Goal: Task Accomplishment & Management: Manage account settings

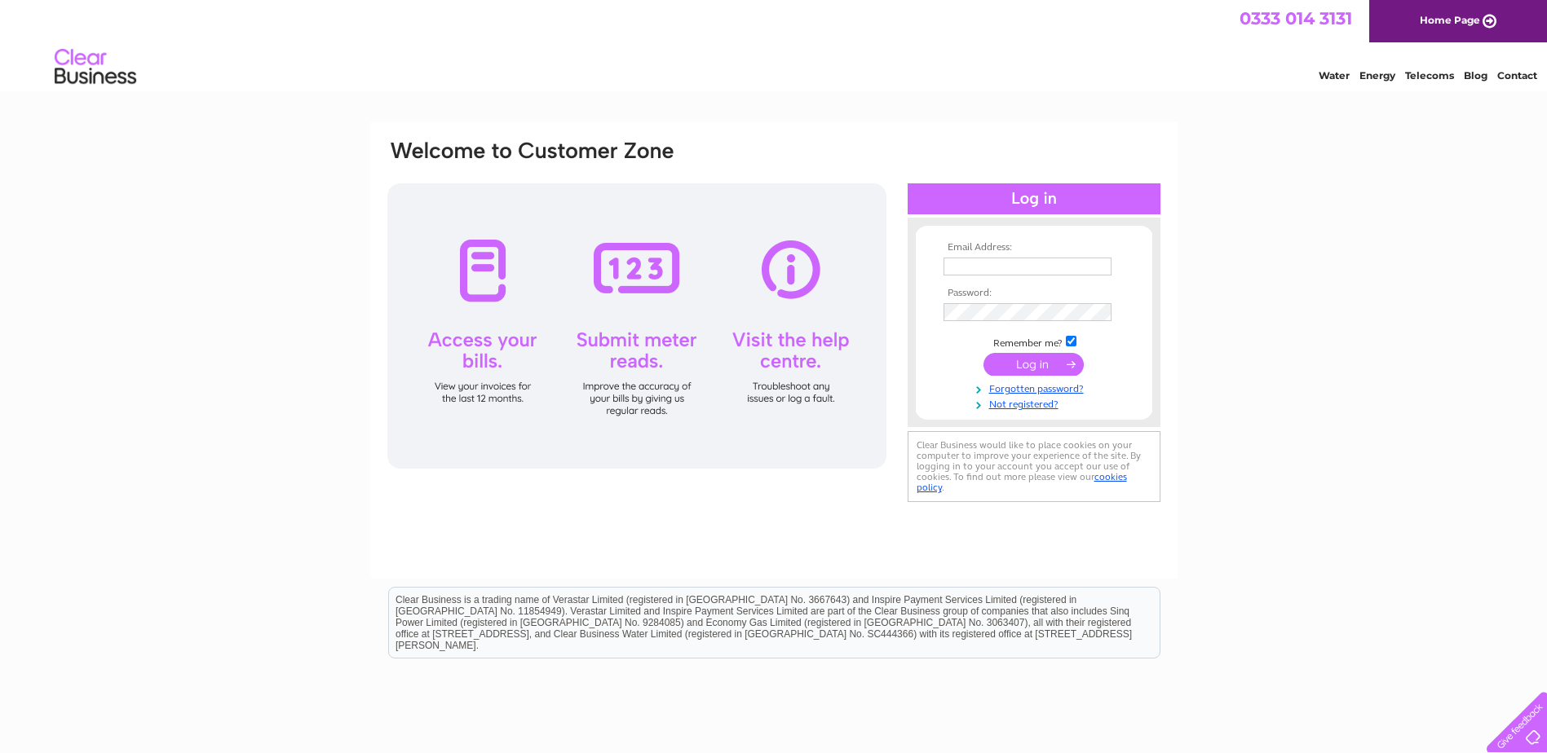
type input "nicola.bell@mathersltd.co.uk"
click at [1032, 359] on input "submit" at bounding box center [1033, 364] width 100 height 23
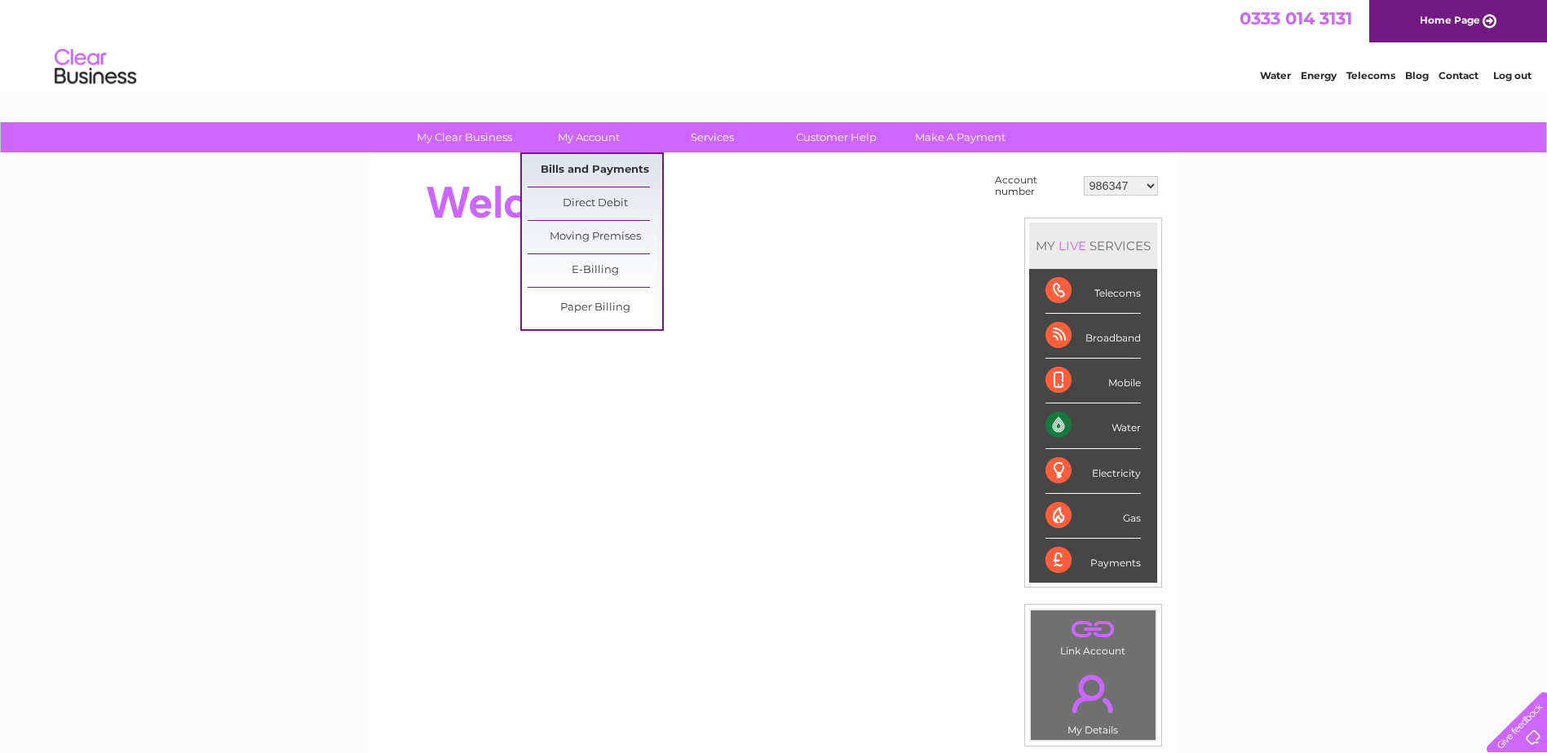
click at [568, 165] on link "Bills and Payments" at bounding box center [595, 170] width 135 height 33
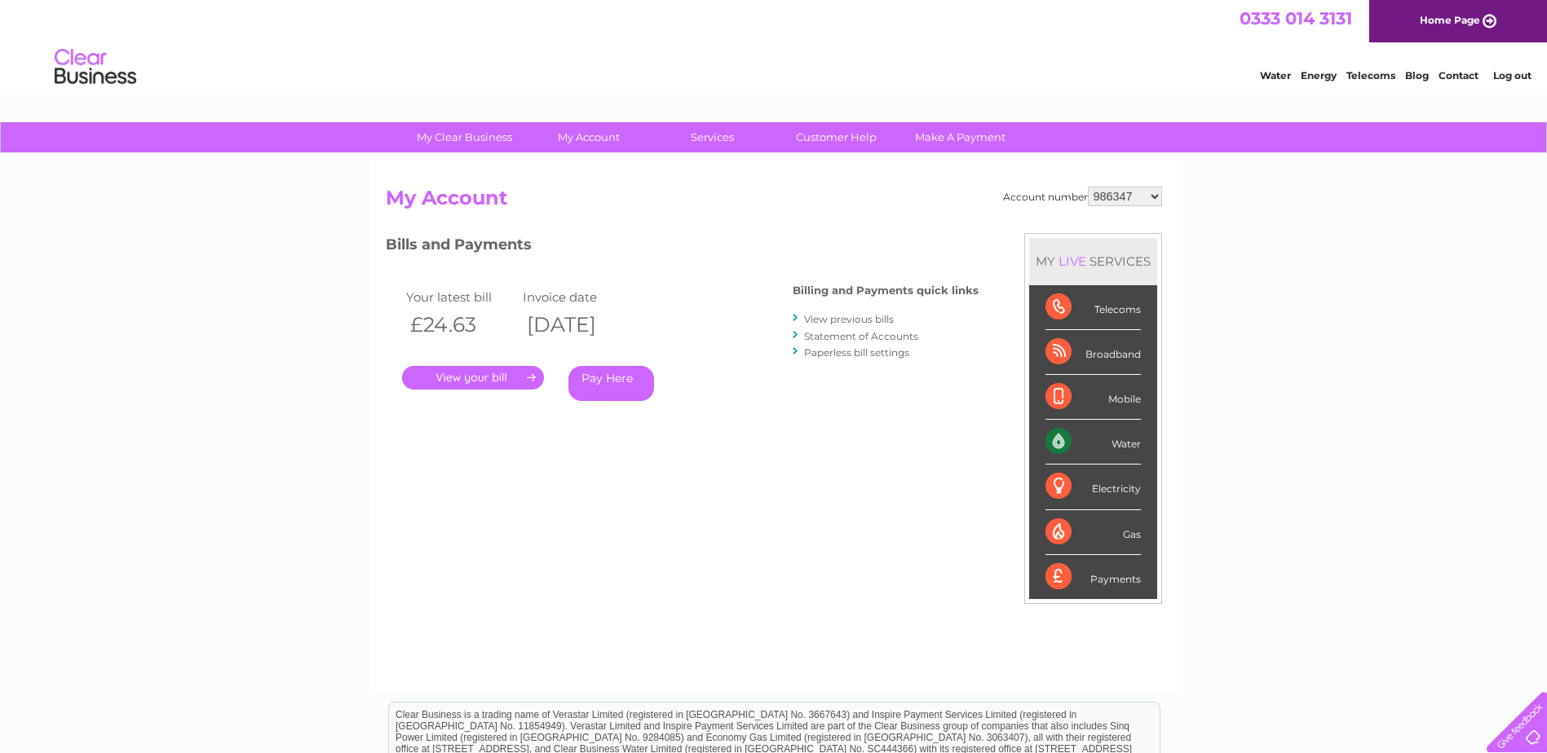
click at [1155, 199] on select "986347 1058491 1098811 1135528 30303562 30303565" at bounding box center [1125, 197] width 74 height 20
select select "1058491"
click at [1088, 187] on select "986347 1058491 1098811 1135528 30303562 30303565" at bounding box center [1125, 197] width 74 height 20
click at [1154, 196] on select "986347 1058491 1098811 1135528 30303562 30303565" at bounding box center [1125, 197] width 74 height 20
select select "986347"
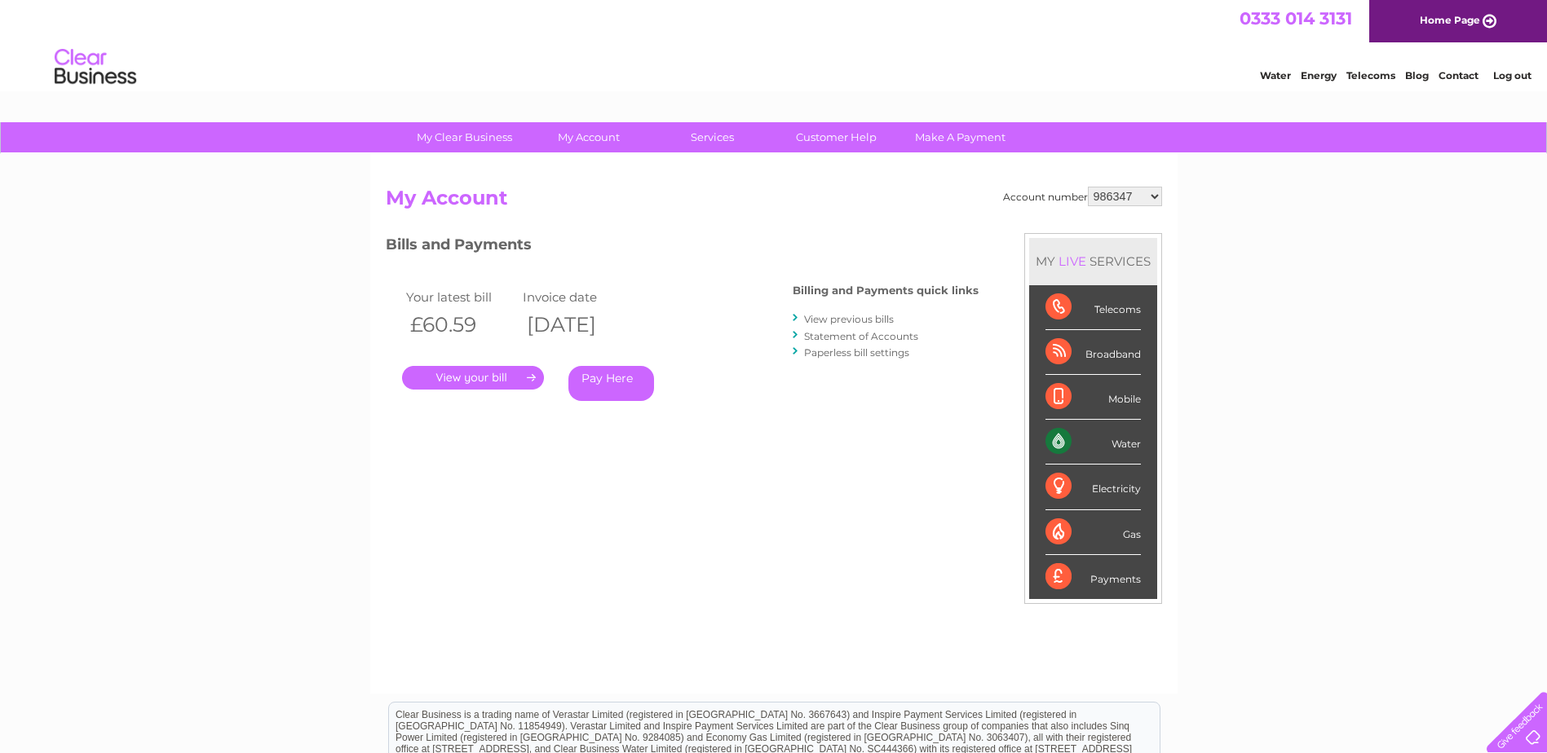
click at [1088, 187] on select "986347 1058491 1098811 1135528 30303562 30303565" at bounding box center [1125, 197] width 74 height 20
click at [1156, 196] on select "986347 1058491 1098811 1135528 30303562 30303565" at bounding box center [1125, 197] width 74 height 20
select select "1098811"
click at [1088, 187] on select "986347 1058491 1098811 1135528 30303562 30303565" at bounding box center [1125, 197] width 74 height 20
click at [1152, 198] on select "986347 1058491 1098811 1135528 30303562 30303565" at bounding box center [1125, 197] width 74 height 20
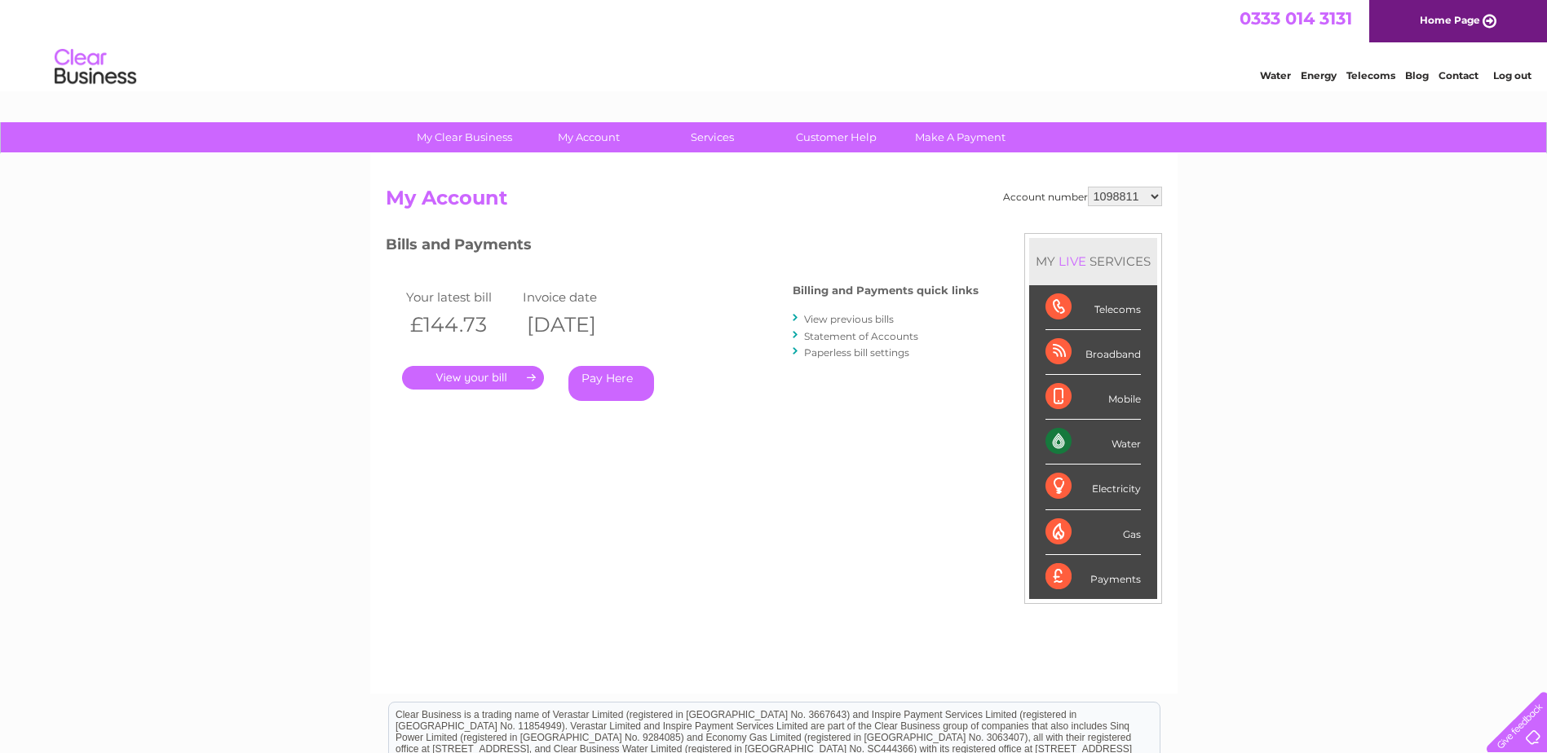
select select "1135528"
click at [1088, 187] on select "986347 1058491 1098811 1135528 30303562 30303565" at bounding box center [1125, 197] width 74 height 20
click at [1157, 197] on select "986347 1058491 1098811 1135528 30303562 30303565" at bounding box center [1125, 197] width 74 height 20
select select "30303562"
click at [1088, 187] on select "986347 1058491 1098811 1135528 30303562 30303565" at bounding box center [1125, 197] width 74 height 20
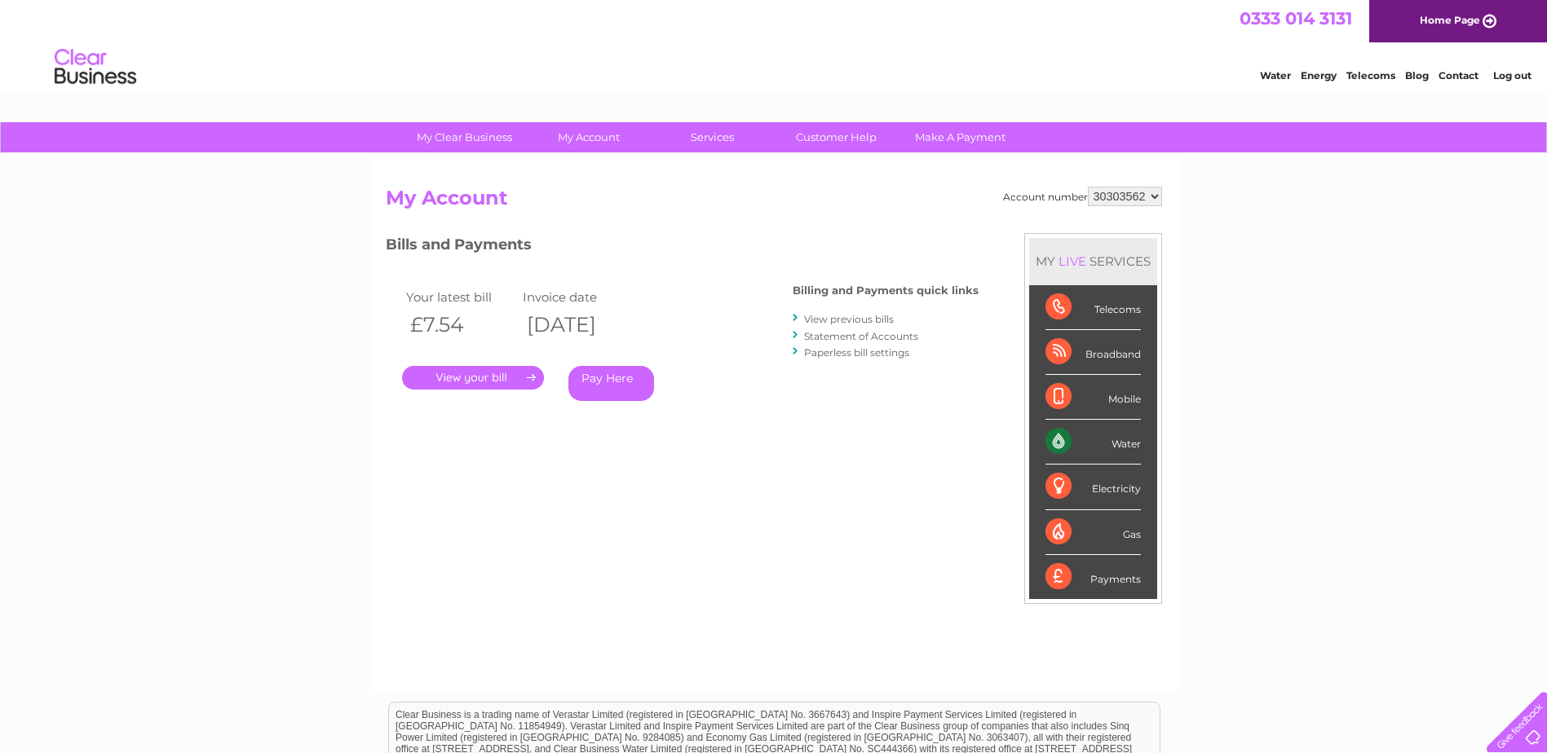
click at [1154, 193] on select "986347 1058491 1098811 1135528 30303562 30303565" at bounding box center [1125, 197] width 74 height 20
select select "30303565"
click at [1088, 187] on select "986347 1058491 1098811 1135528 30303562 30303565" at bounding box center [1125, 197] width 74 height 20
click at [1153, 197] on select "986347 1058491 1098811 1135528 30303562 30303565" at bounding box center [1125, 197] width 74 height 20
click at [1283, 310] on div "My Clear Business Login Details My Details My Preferences Link Account My Accou…" at bounding box center [773, 547] width 1547 height 850
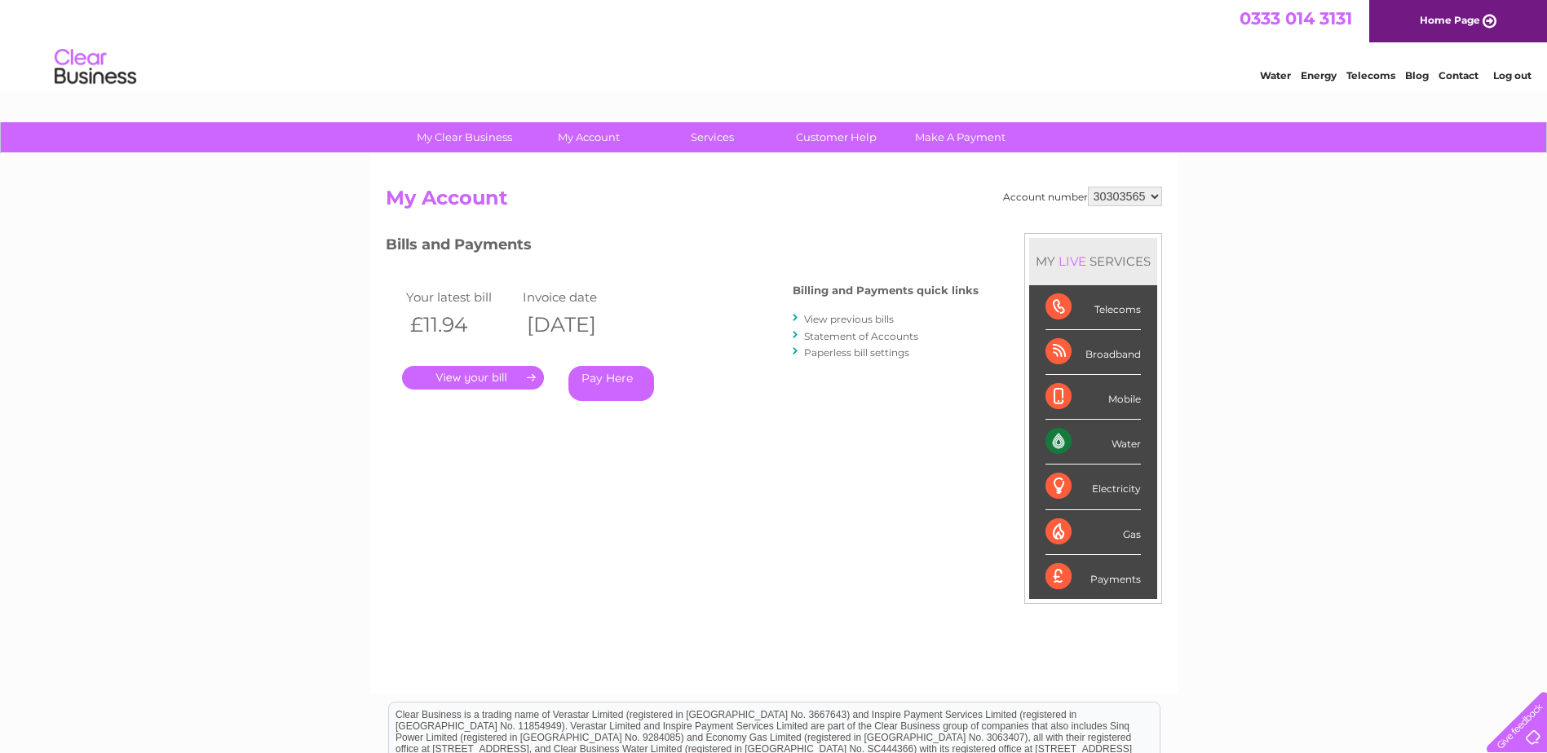
click at [1503, 75] on link "Log out" at bounding box center [1512, 75] width 38 height 12
